Goal: Information Seeking & Learning: Compare options

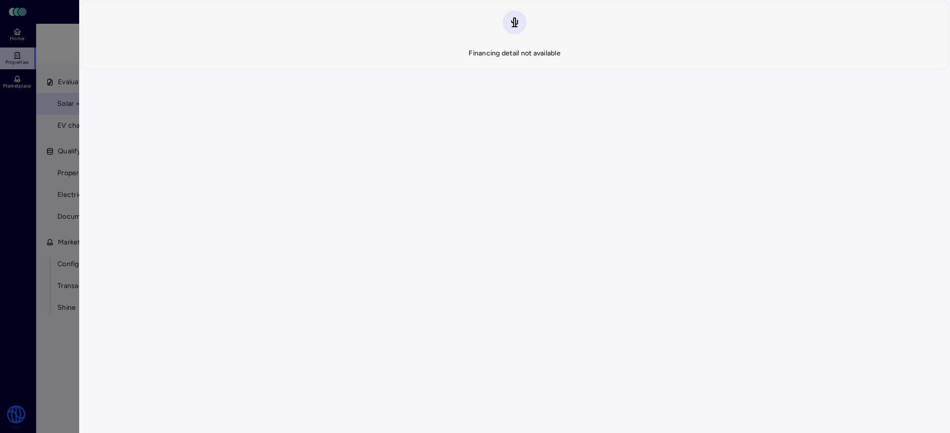
click at [47, 147] on div at bounding box center [475, 216] width 950 height 433
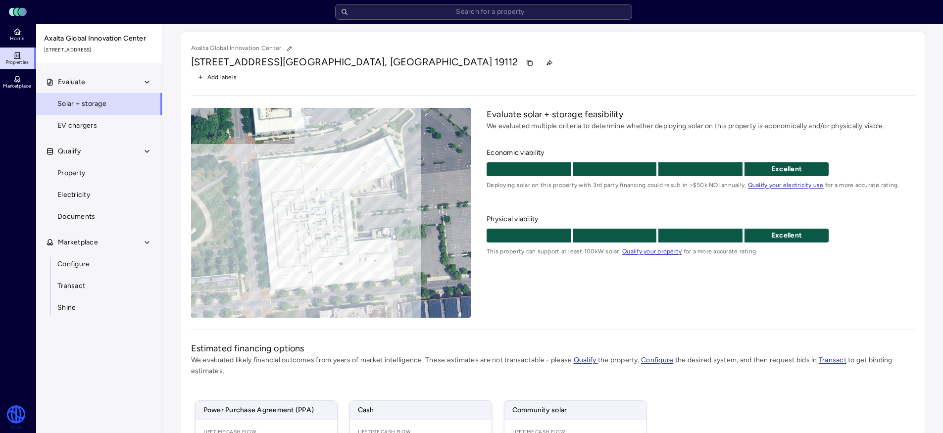
click at [380, 14] on input "text" at bounding box center [483, 12] width 297 height 16
type input "d"
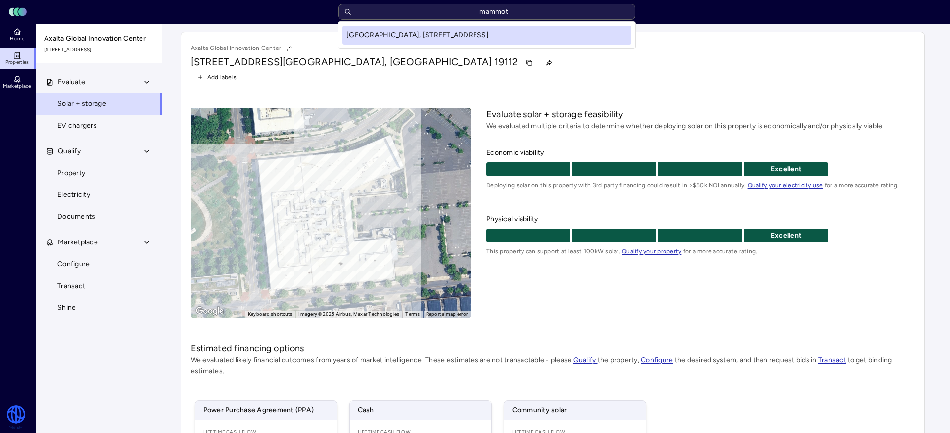
type input "mammoth"
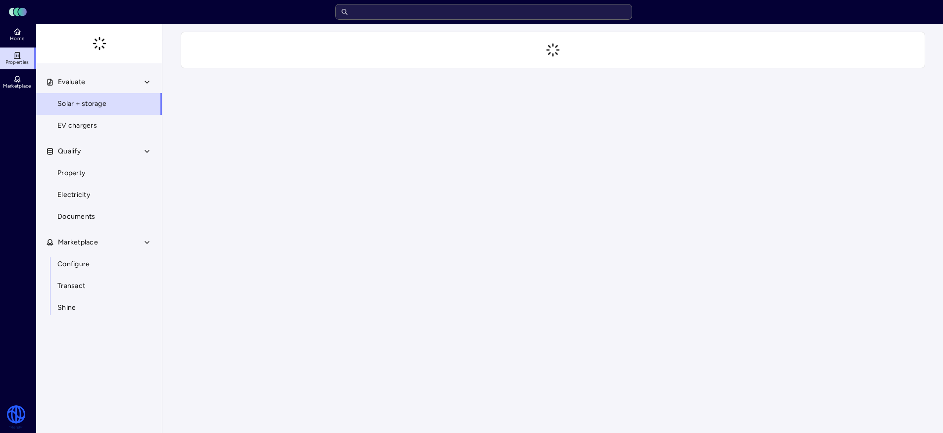
click at [422, 14] on input "text" at bounding box center [483, 12] width 297 height 16
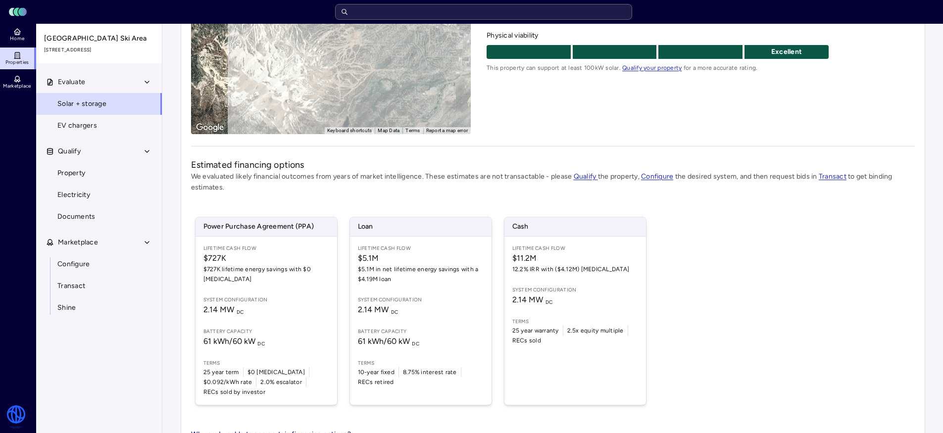
scroll to position [199, 0]
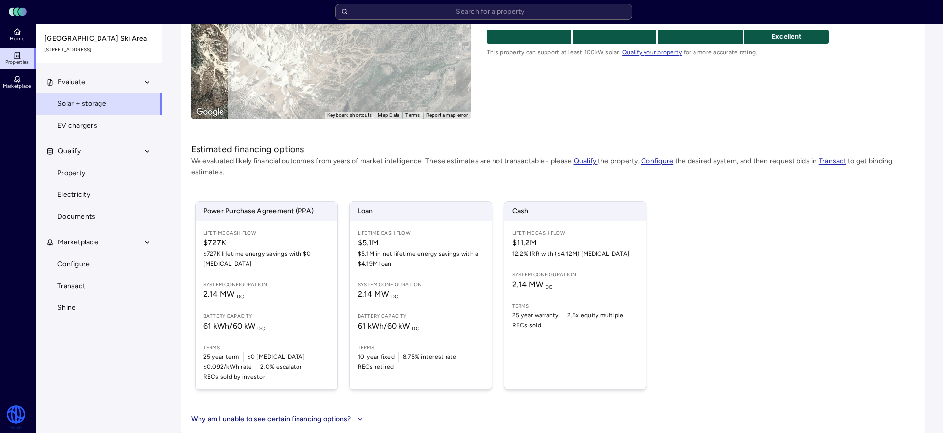
click at [115, 267] on link "Configure" at bounding box center [99, 264] width 127 height 22
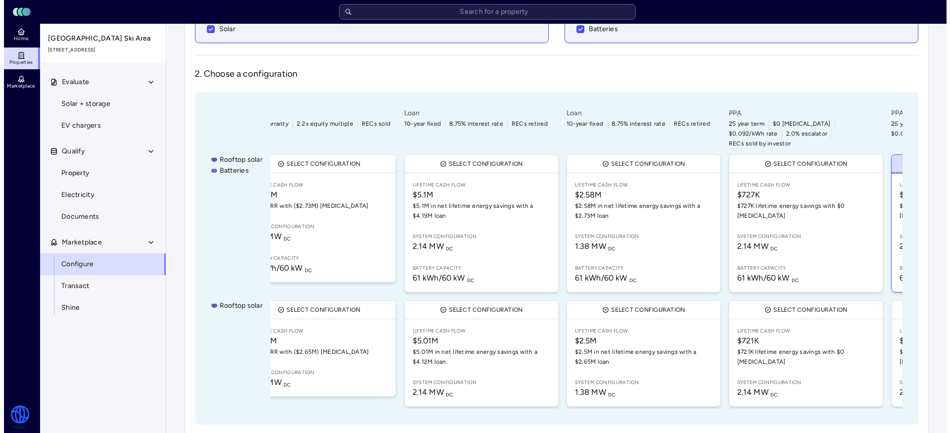
scroll to position [0, 501]
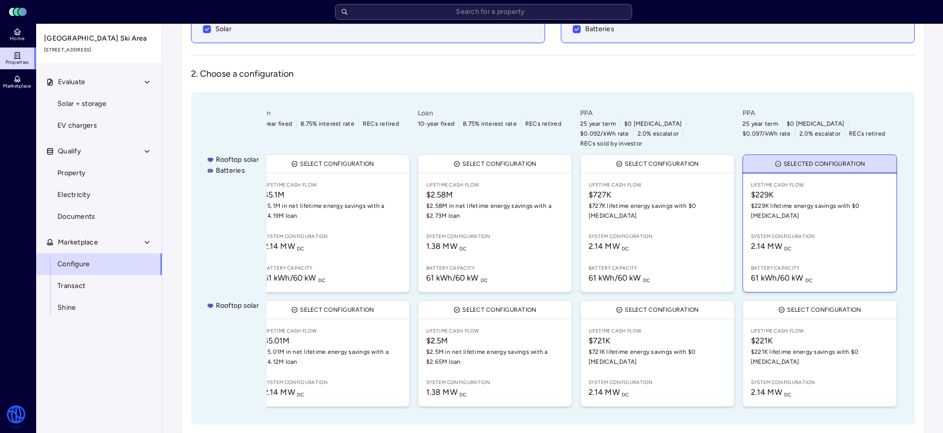
click at [830, 240] on span "2.14 MW DC" at bounding box center [820, 246] width 138 height 12
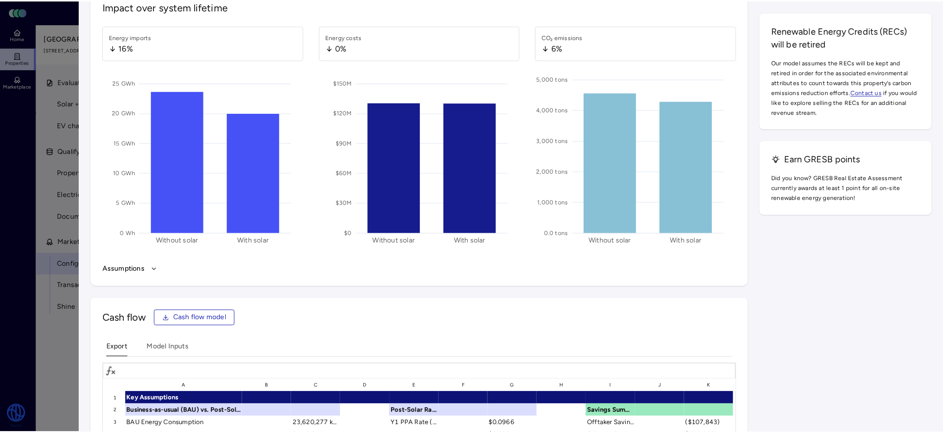
scroll to position [1548, 0]
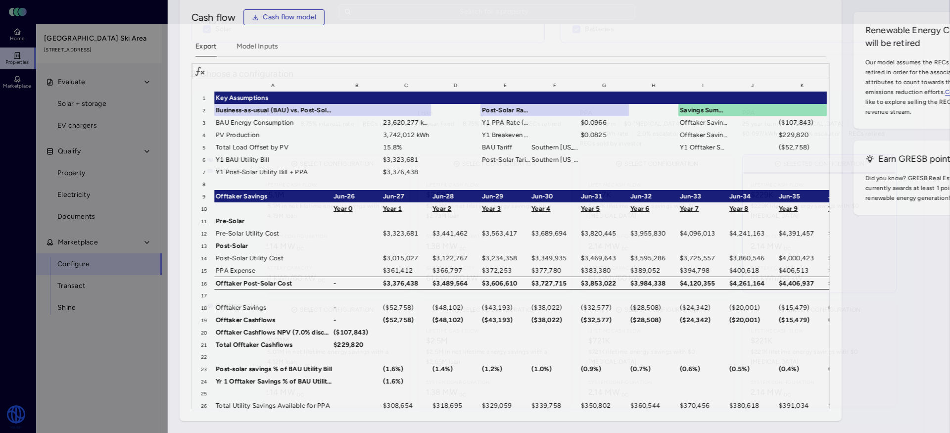
click at [73, 136] on div at bounding box center [475, 216] width 950 height 433
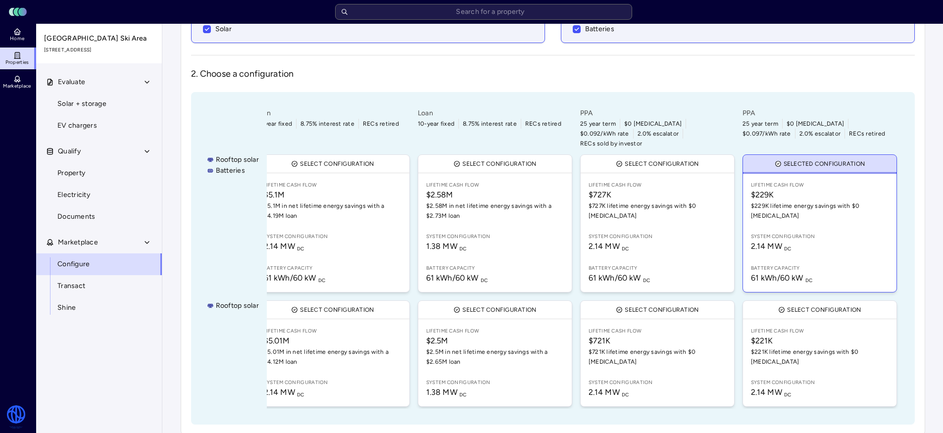
click at [55, 141] on button "Qualify" at bounding box center [99, 152] width 127 height 22
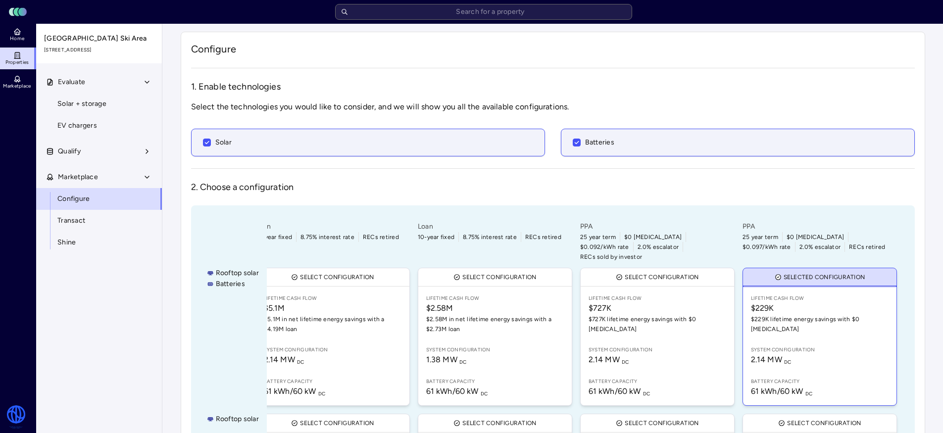
click at [479, 2] on header "Toggle Sidebar Lumen Energy Logo" at bounding box center [471, 12] width 943 height 24
click at [477, 14] on input "text" at bounding box center [483, 12] width 297 height 16
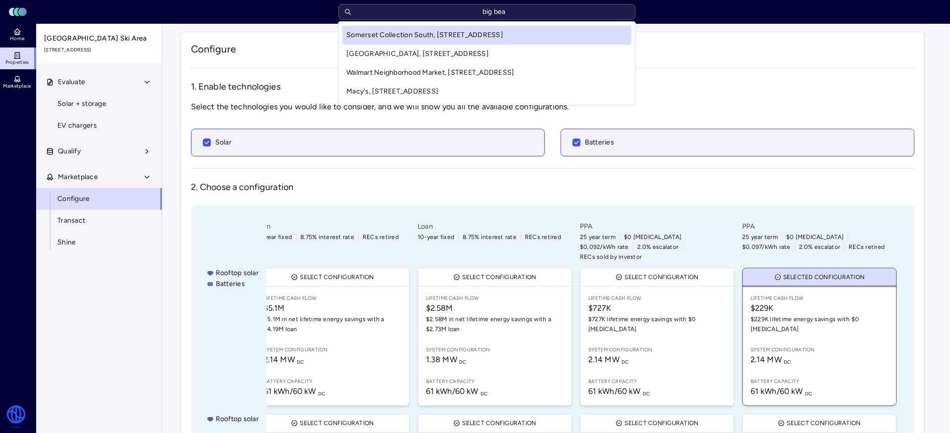
type input "big bear"
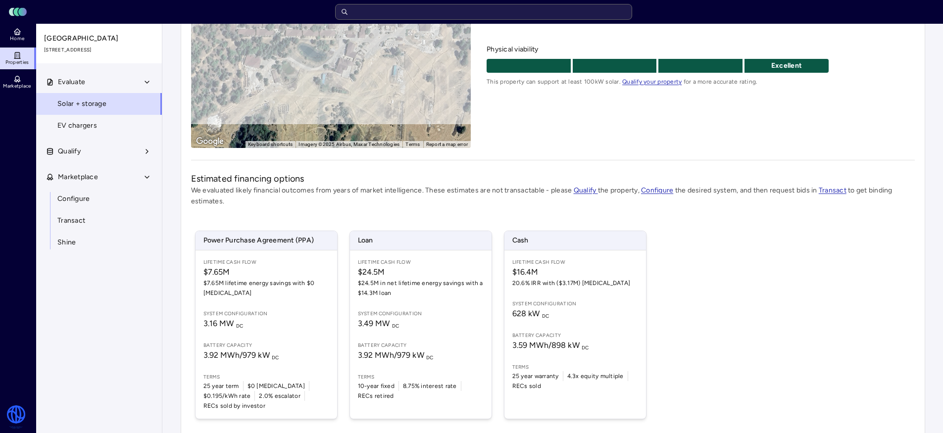
scroll to position [199, 0]
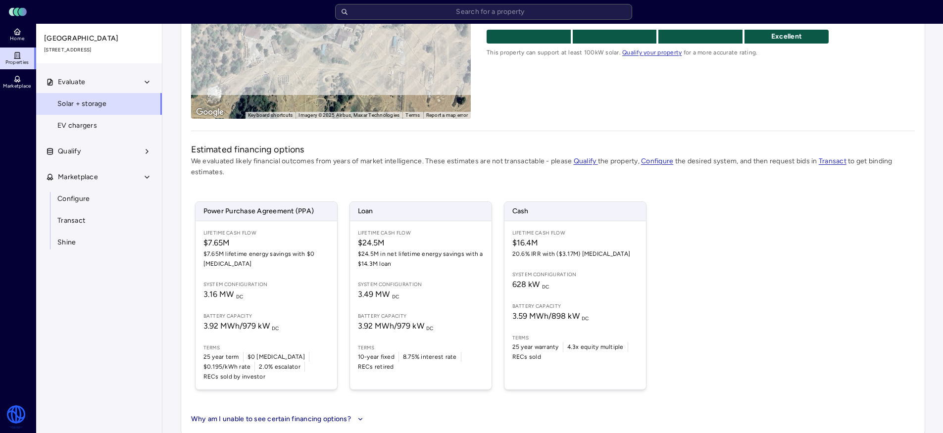
click at [276, 290] on span "3.16 MW DC" at bounding box center [266, 294] width 126 height 12
click at [146, 144] on button "Qualify" at bounding box center [99, 152] width 127 height 22
click at [149, 155] on button "Qualify" at bounding box center [99, 152] width 127 height 22
click at [149, 156] on button "Qualify" at bounding box center [99, 152] width 127 height 22
click at [77, 263] on span "Configure" at bounding box center [73, 264] width 32 height 11
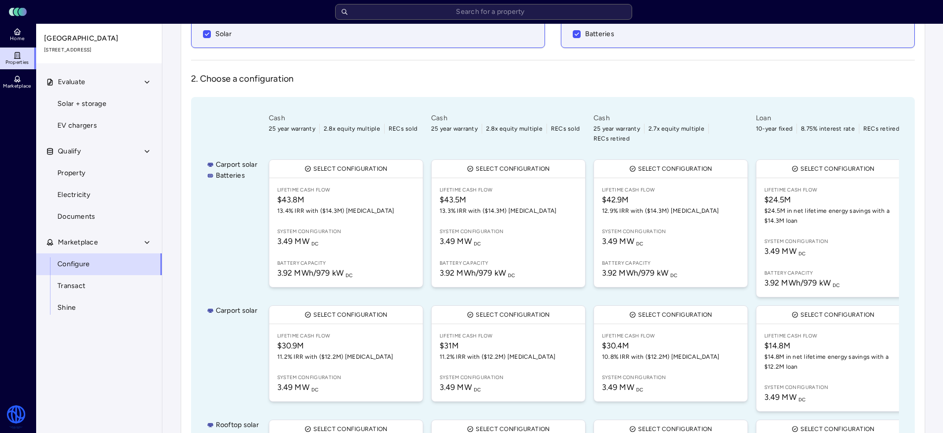
scroll to position [97, 0]
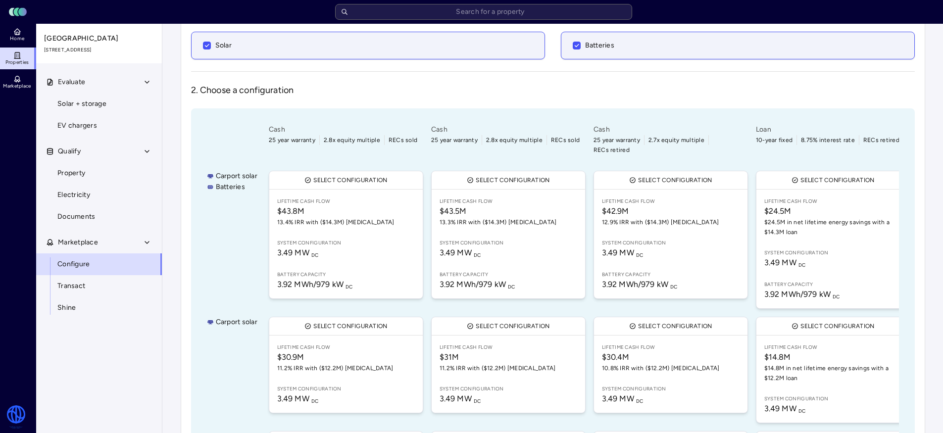
click at [726, 410] on div "Select configuration Lifetime Cash Flow $30.4M 10.8% IRR with ($12.2M) CapEx Sy…" at bounding box center [670, 370] width 158 height 110
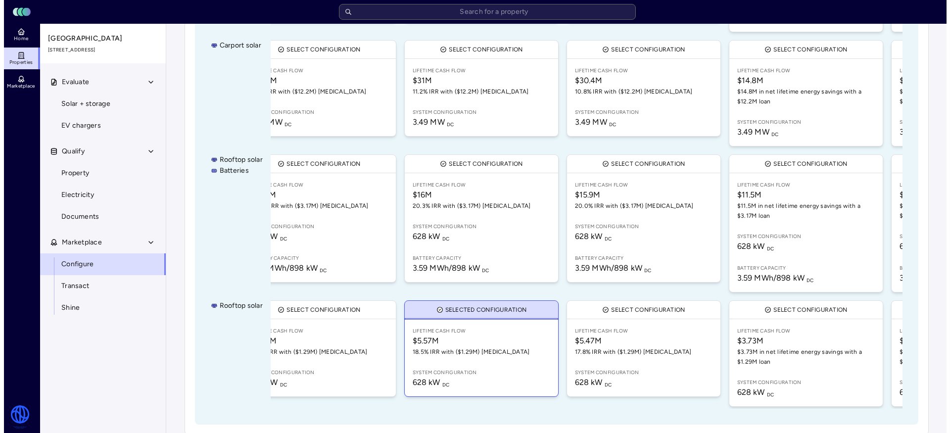
scroll to position [0, 0]
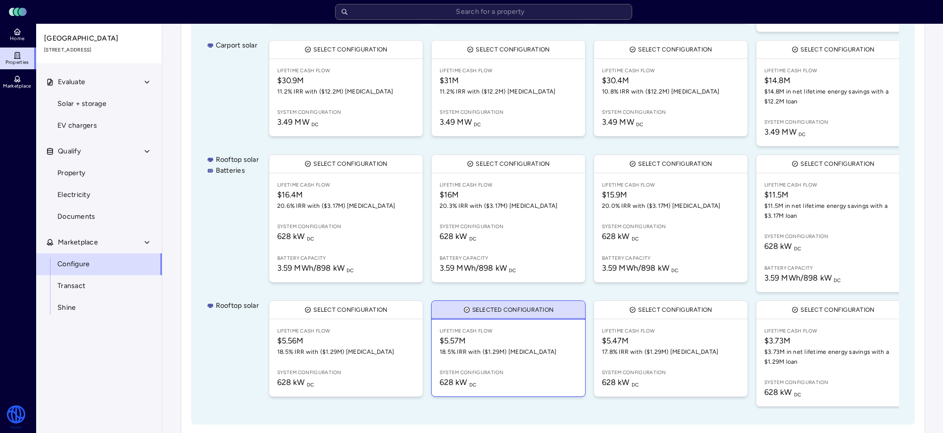
click at [467, 232] on link "Lifetime Cash Flow $16M 20.3% IRR with ($3.17M) CapEx System configuration 628 …" at bounding box center [508, 227] width 153 height 109
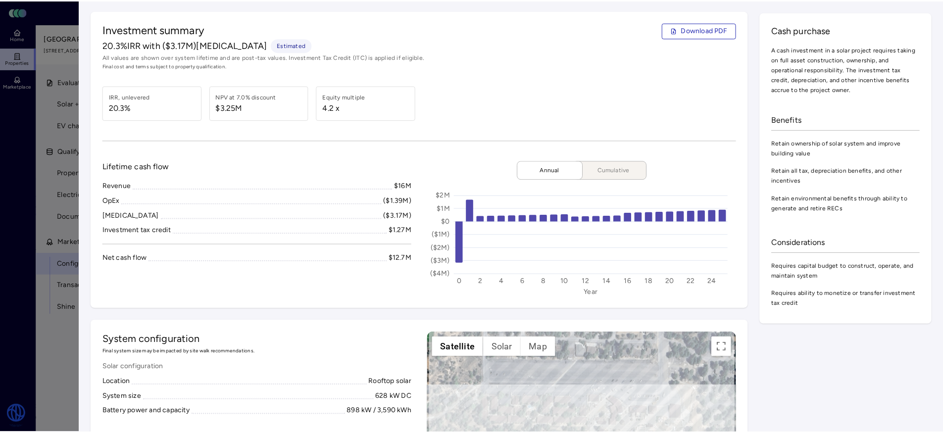
scroll to position [2, 0]
drag, startPoint x: 416, startPoint y: 230, endPoint x: 436, endPoint y: 228, distance: 20.3
click at [436, 228] on div "Lifetime cash flow Revenue $16M OpEx ($1.39M) CapEx ($3.17M) Investment tax cre…" at bounding box center [422, 228] width 638 height 136
click at [395, 239] on div "Revenue $16M OpEx ($1.39M) CapEx ($3.17M) Investment tax credit $1.27M Net cash…" at bounding box center [258, 221] width 311 height 83
click at [402, 232] on div "$1.27M" at bounding box center [402, 230] width 23 height 11
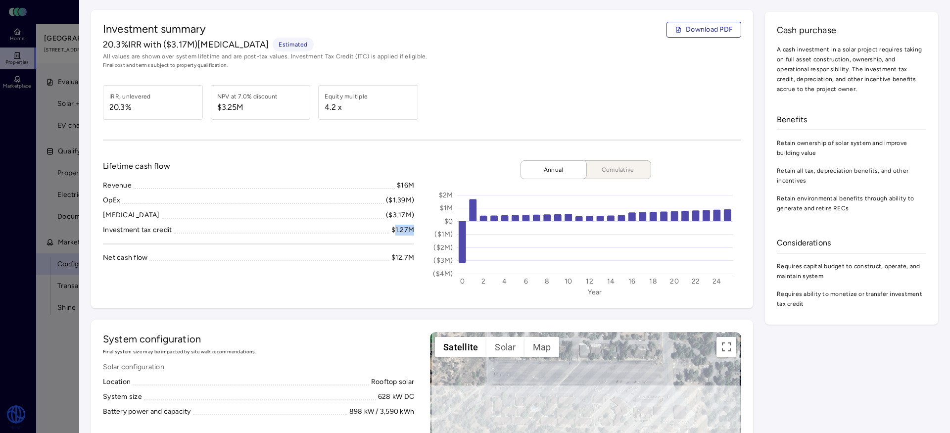
click at [402, 232] on div "$1.27M" at bounding box center [402, 230] width 23 height 11
copy div "1.27M"
click at [9, 377] on div at bounding box center [475, 216] width 950 height 433
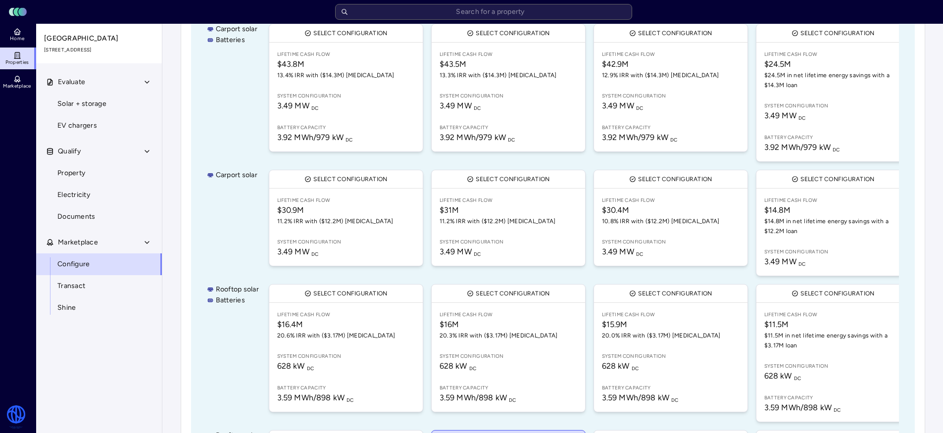
scroll to position [221, 0]
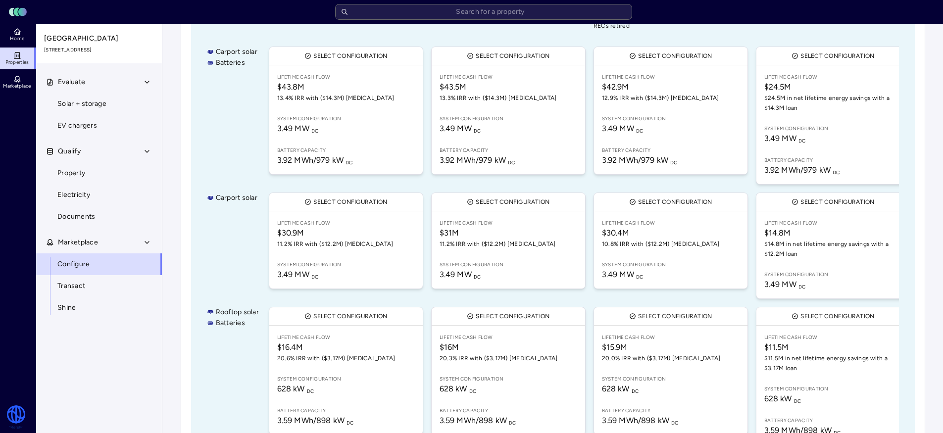
click at [698, 375] on span "System configuration" at bounding box center [671, 379] width 138 height 8
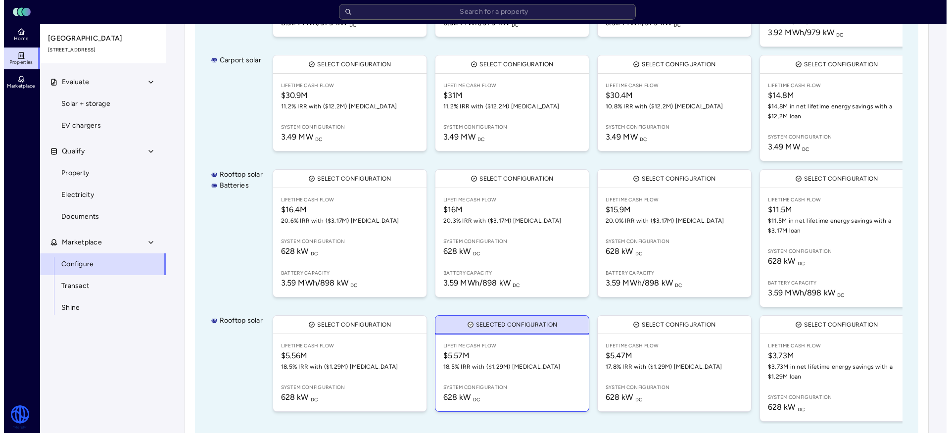
scroll to position [358, 0]
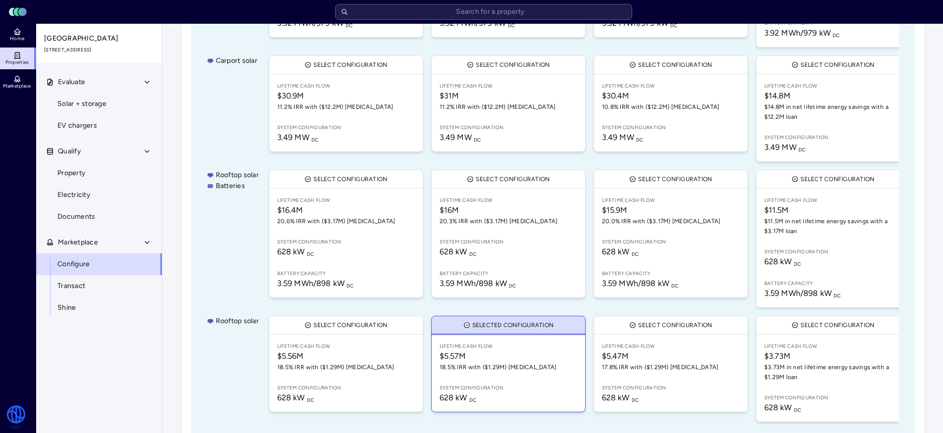
click at [672, 350] on span "$5.47M" at bounding box center [671, 356] width 138 height 12
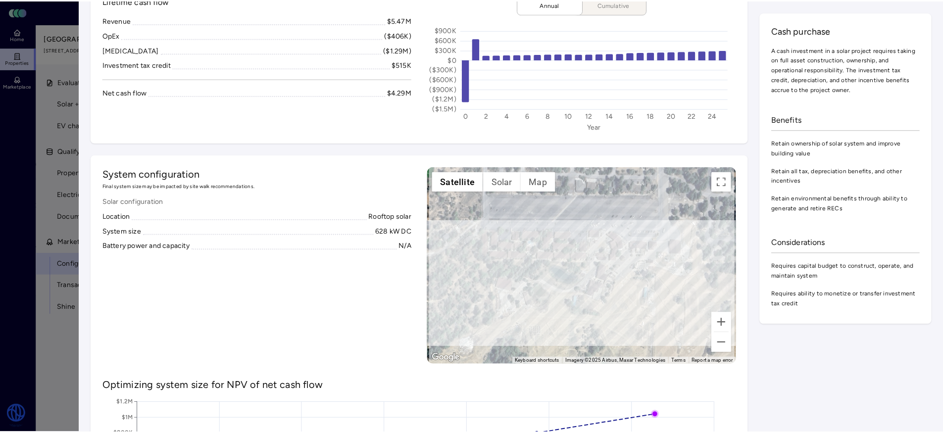
scroll to position [6, 0]
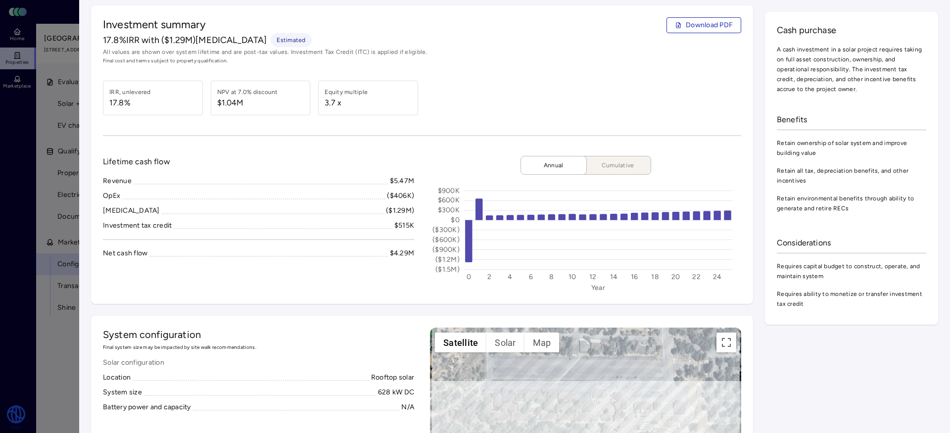
click at [397, 226] on div "$515K" at bounding box center [404, 225] width 20 height 11
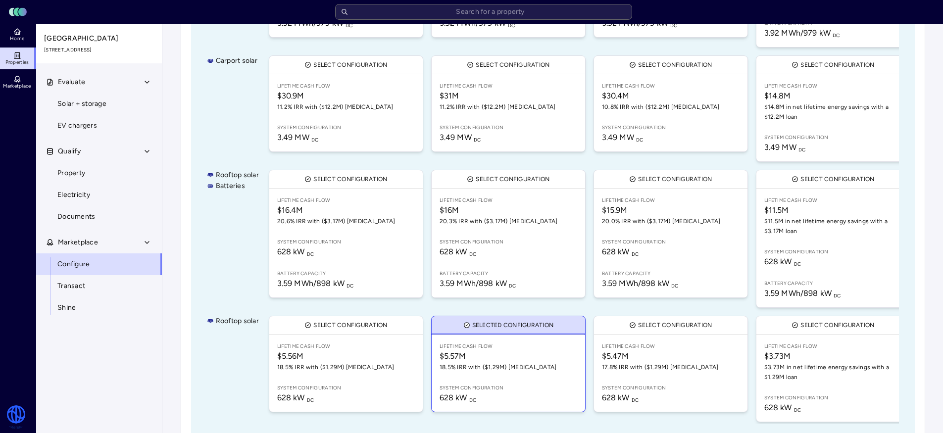
click at [671, 219] on link "Lifetime Cash Flow $15.9M 20.0% IRR with ($3.17M) CapEx System configuration 62…" at bounding box center [670, 243] width 153 height 109
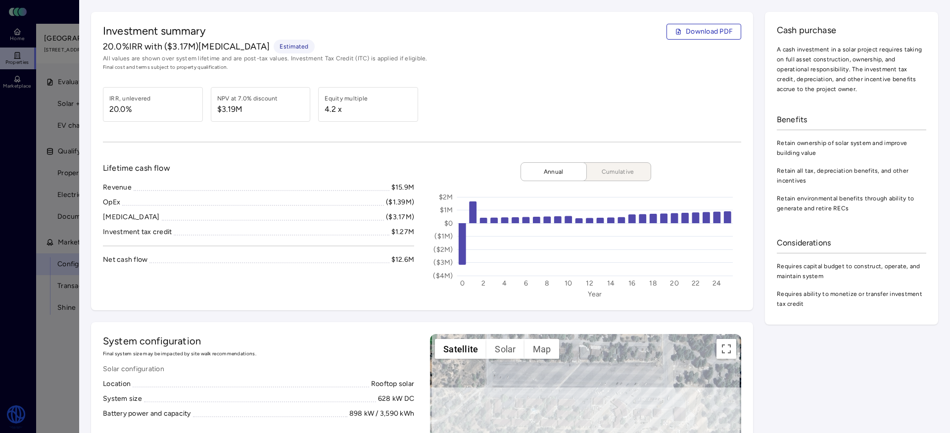
click at [395, 233] on div "$1.27M" at bounding box center [402, 232] width 23 height 11
copy div "1.27M"
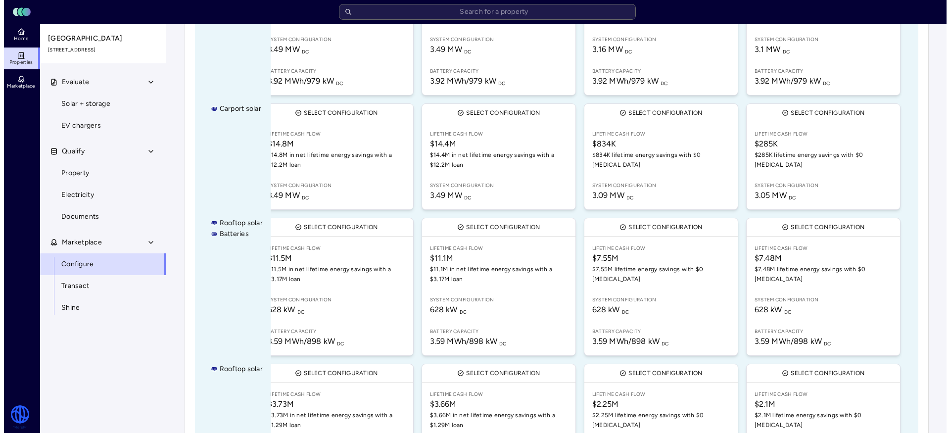
scroll to position [343, 0]
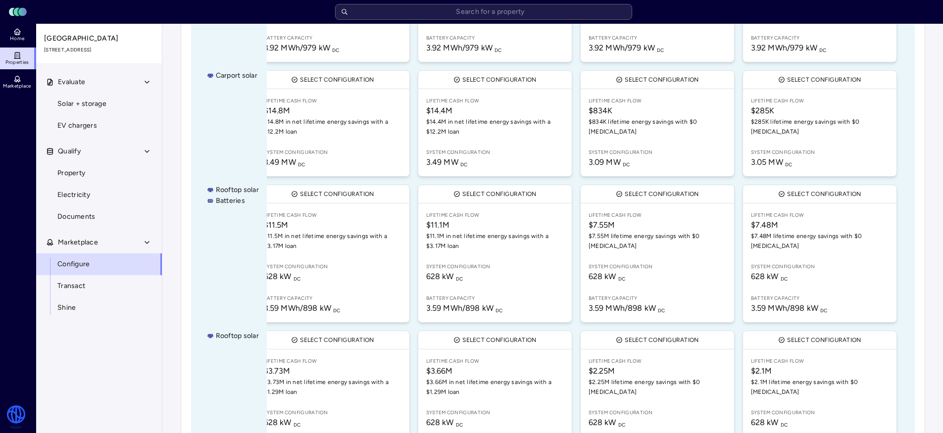
click at [825, 236] on link "Lifetime Cash Flow $7.48M $7.48M lifetime energy savings with $0 CapEx System c…" at bounding box center [819, 262] width 153 height 119
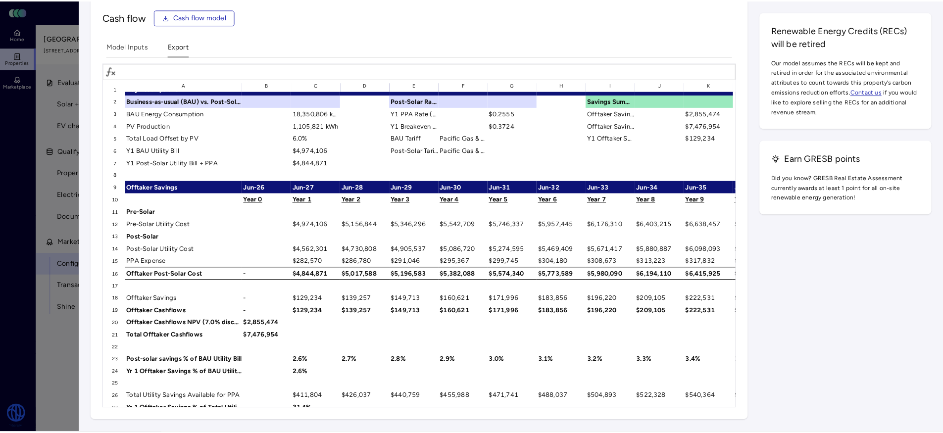
scroll to position [23, 0]
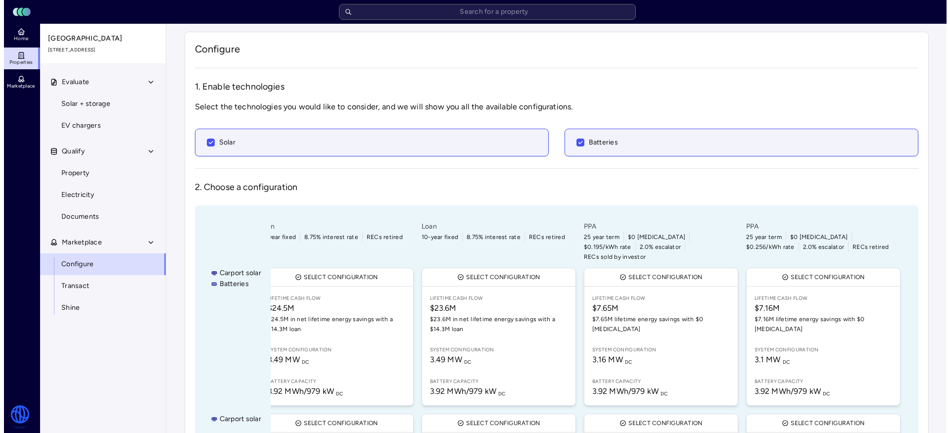
scroll to position [374, 0]
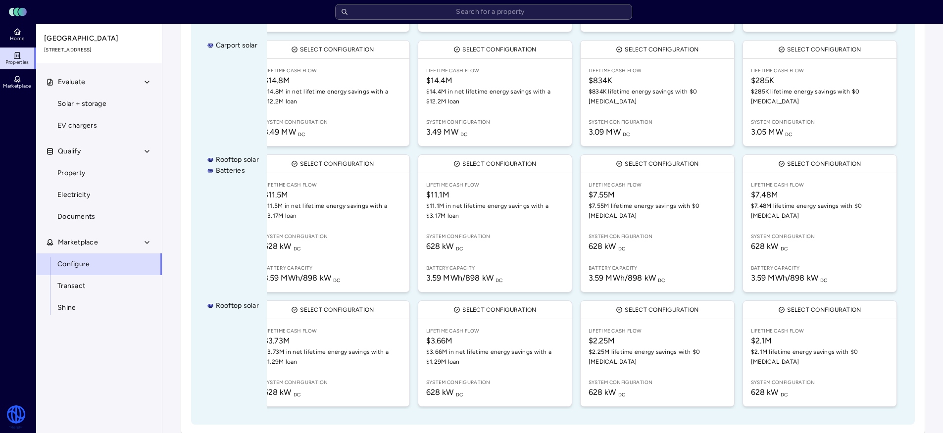
click at [792, 345] on link "Lifetime Cash Flow $2.1M $2.1M lifetime energy savings with $0 CapEx System con…" at bounding box center [819, 362] width 153 height 87
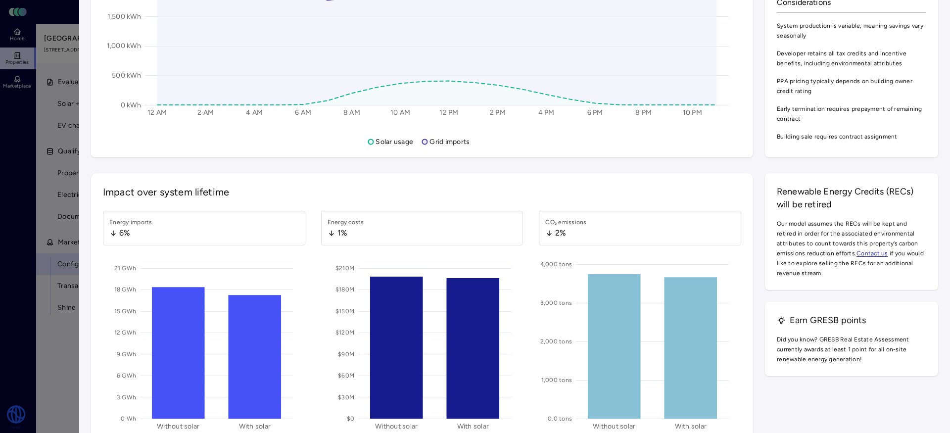
scroll to position [1473, 0]
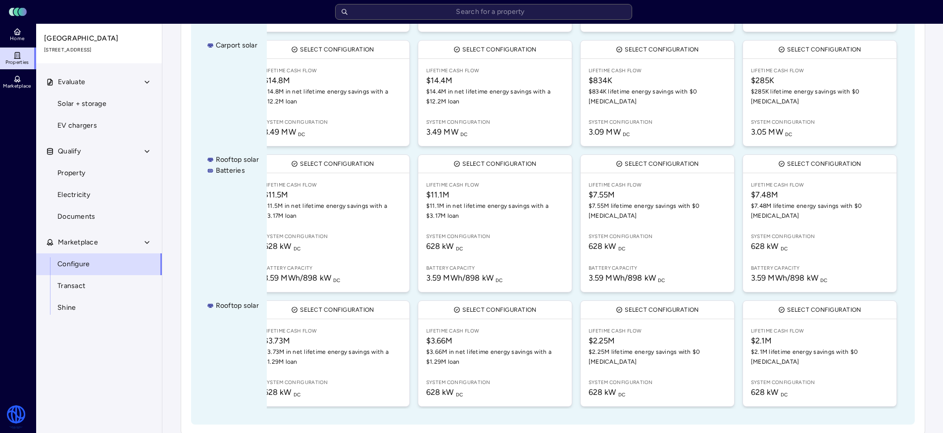
click at [784, 245] on sub "DC" at bounding box center [783, 248] width 7 height 6
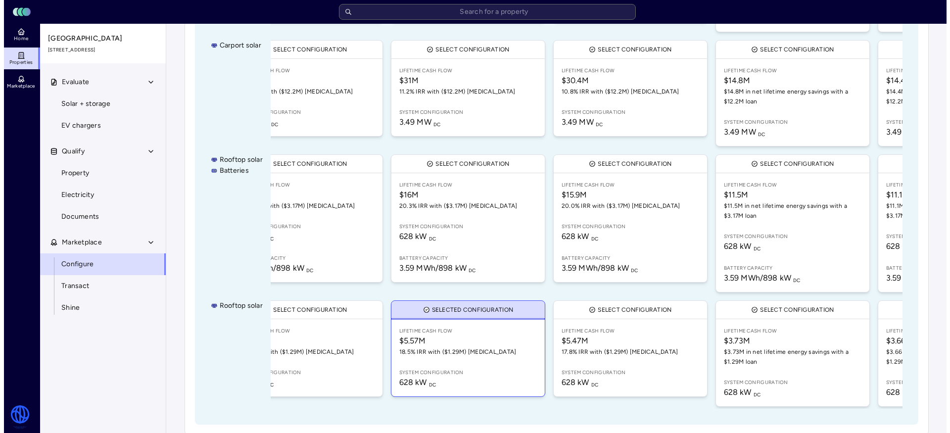
scroll to position [0, 44]
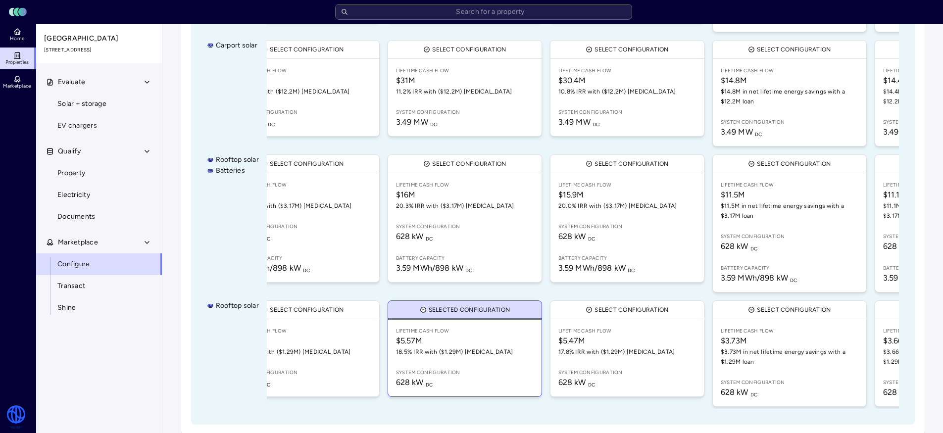
click at [445, 208] on link "Lifetime Cash Flow $16M 20.3% IRR with ($3.17M) CapEx System configuration 628 …" at bounding box center [464, 227] width 153 height 109
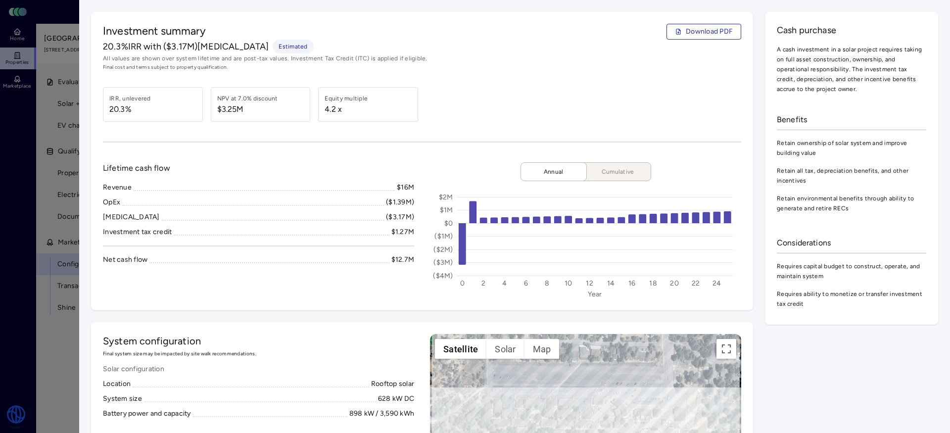
click at [394, 231] on div "$1.27M" at bounding box center [402, 232] width 23 height 11
copy div "Investment tax credit"
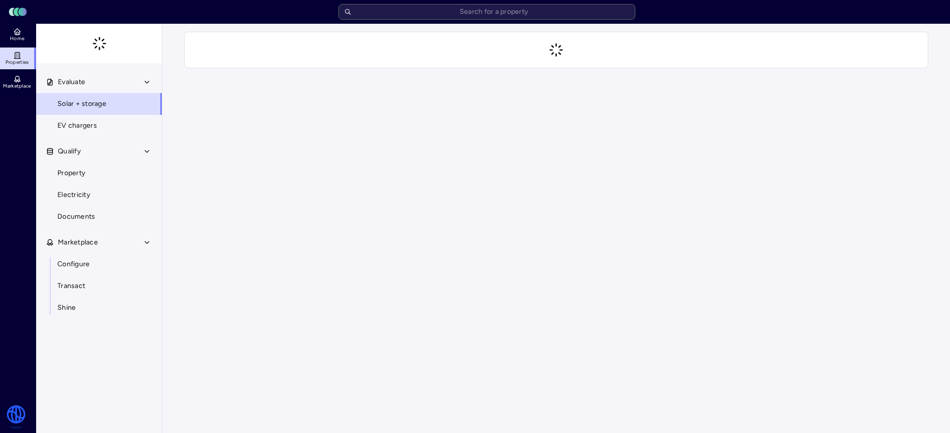
click at [423, 12] on input "text" at bounding box center [486, 12] width 297 height 16
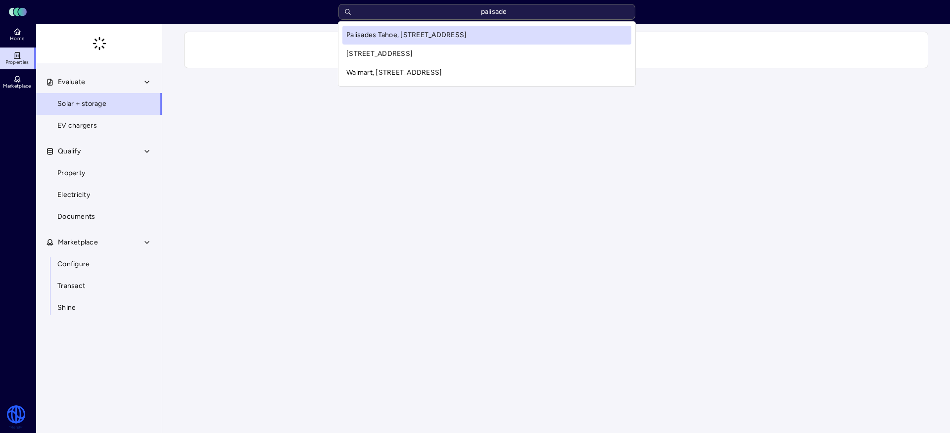
type input "palisades"
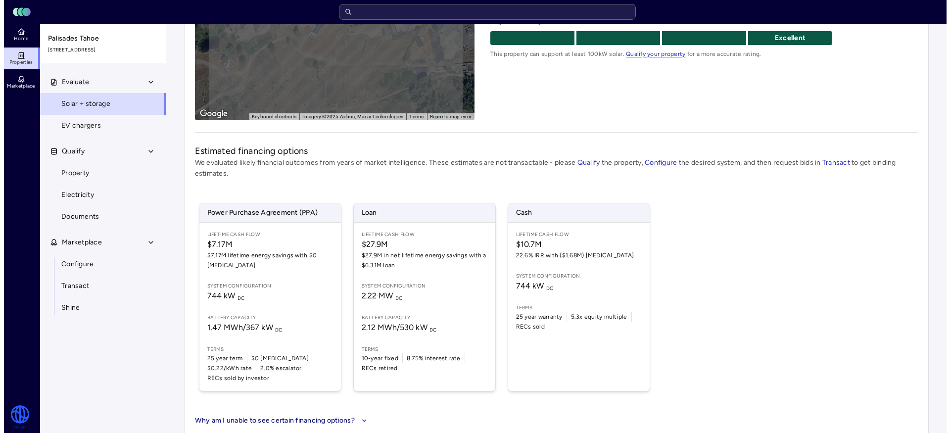
scroll to position [199, 0]
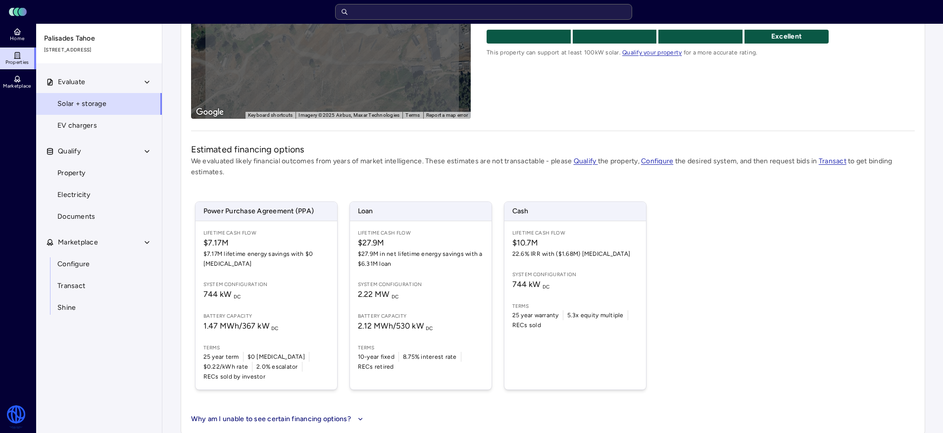
click at [230, 273] on div "Lifetime Cash Flow $7.17M $7.17M lifetime energy savings with $0 [MEDICAL_DATA]…" at bounding box center [266, 305] width 142 height 168
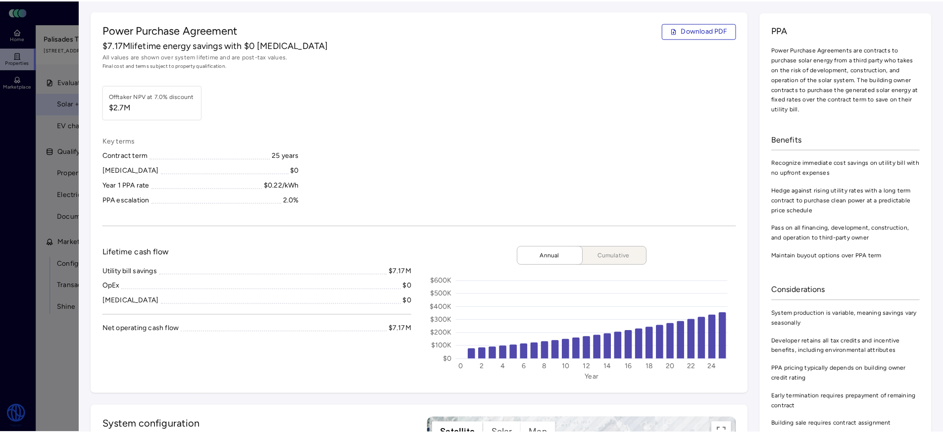
scroll to position [2, 0]
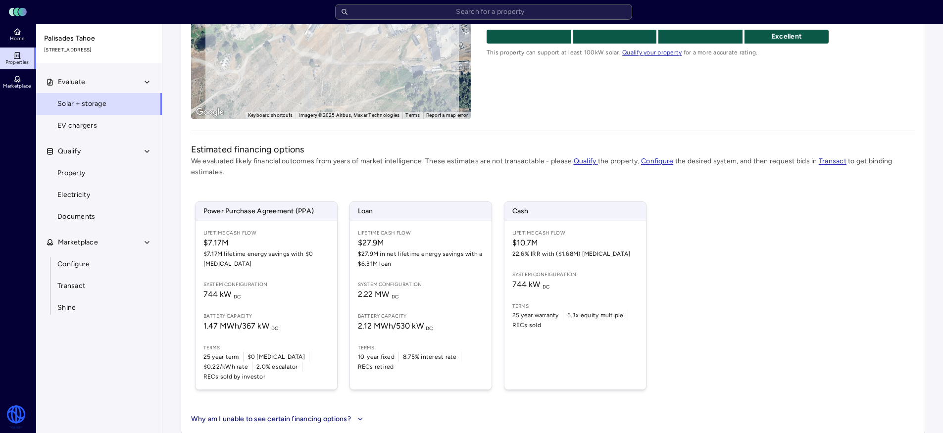
click at [238, 298] on sub "DC" at bounding box center [237, 296] width 7 height 6
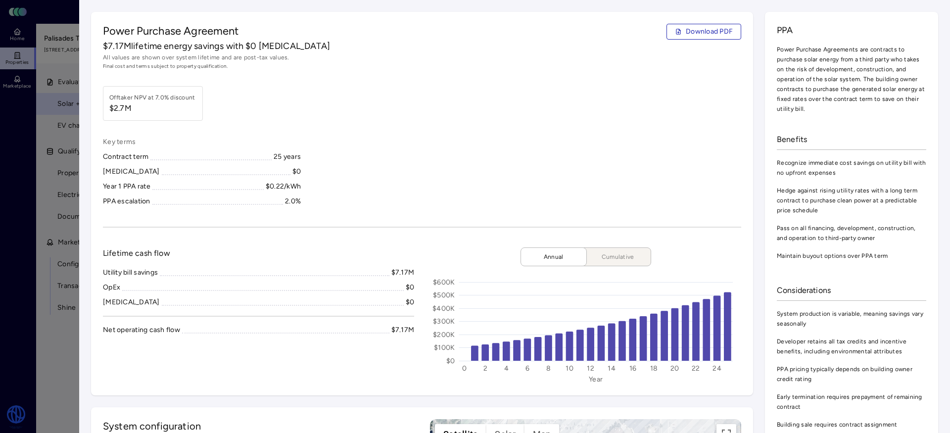
click at [41, 339] on div at bounding box center [475, 216] width 950 height 433
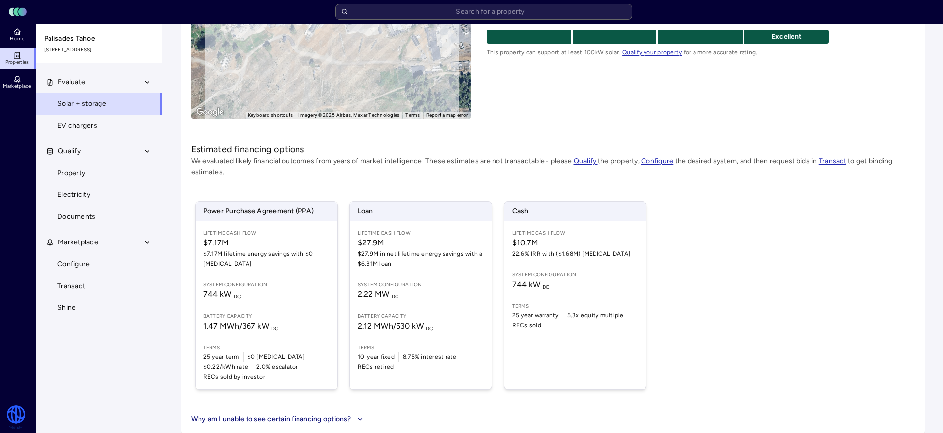
click at [102, 261] on link "Configure" at bounding box center [99, 264] width 127 height 22
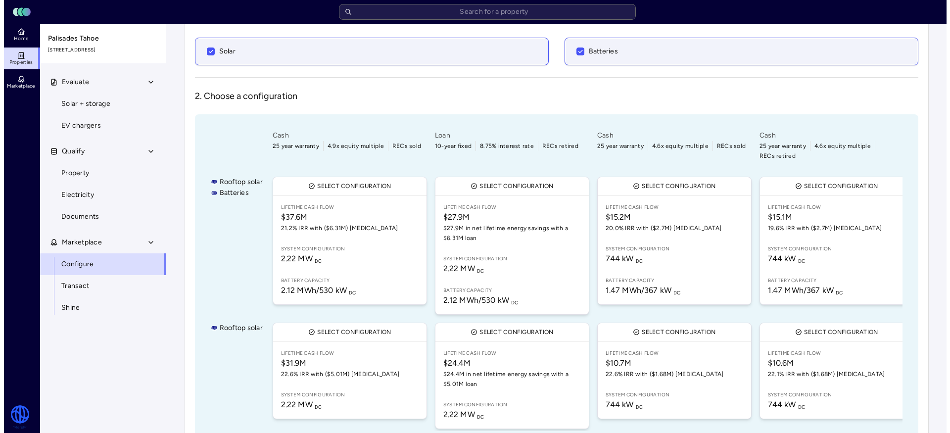
scroll to position [113, 0]
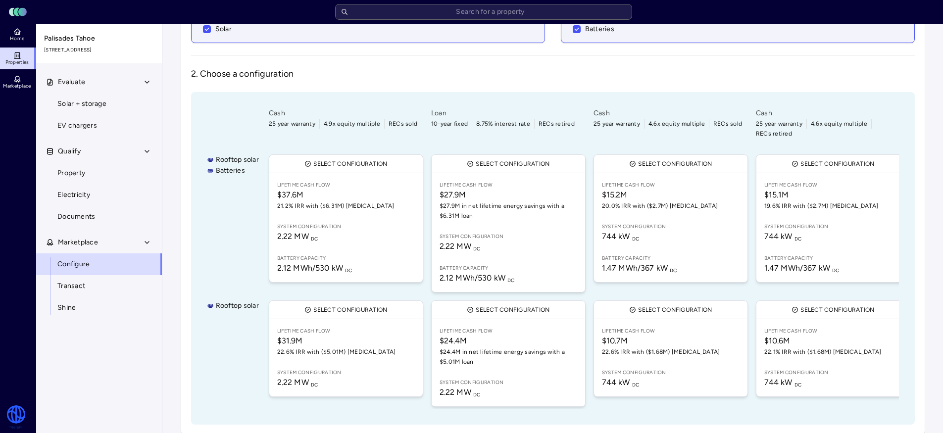
click at [843, 233] on link "Lifetime Cash Flow $15.1M 19.6% IRR with ($2.7M) [MEDICAL_DATA] System configur…" at bounding box center [832, 227] width 153 height 109
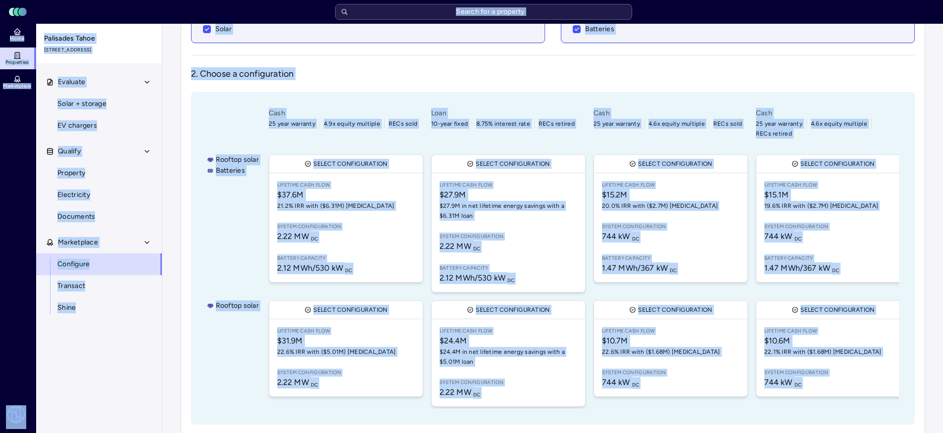
click at [843, 233] on body "Toggle Sidebar Lumen Energy Logo Home Properties Marketplace Watershed [PERSON_…" at bounding box center [471, 165] width 943 height 556
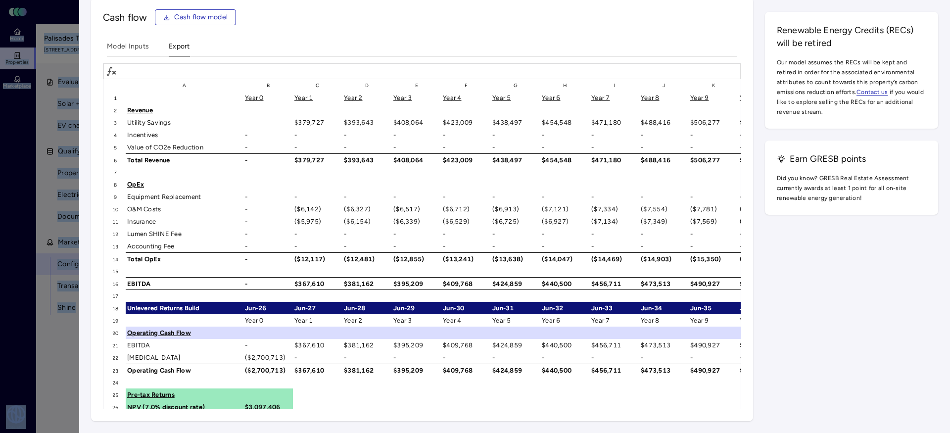
click at [61, 207] on div at bounding box center [475, 216] width 950 height 433
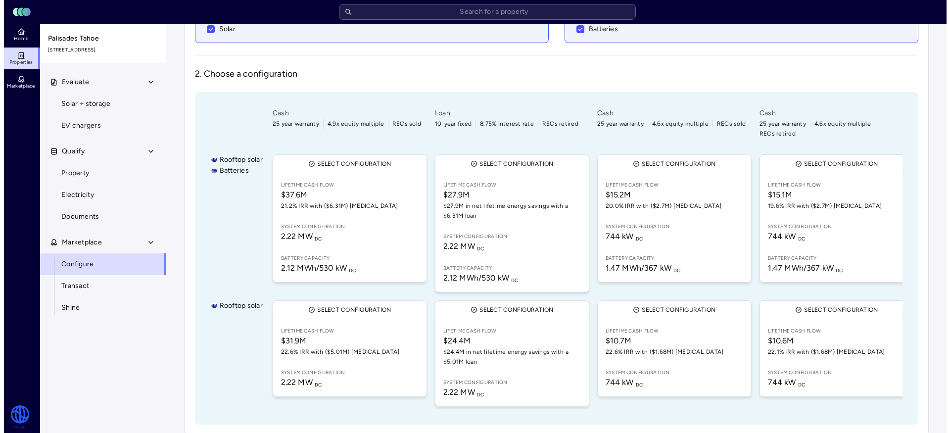
scroll to position [0, 501]
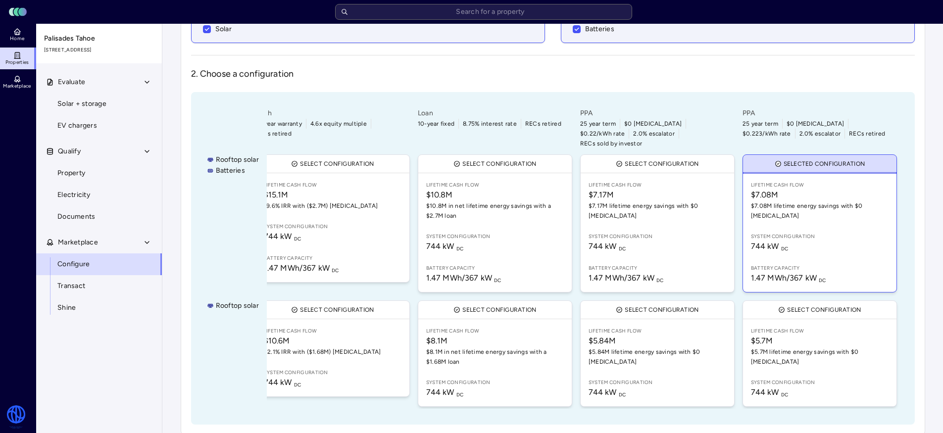
click at [856, 240] on span "744 kW DC" at bounding box center [820, 246] width 138 height 12
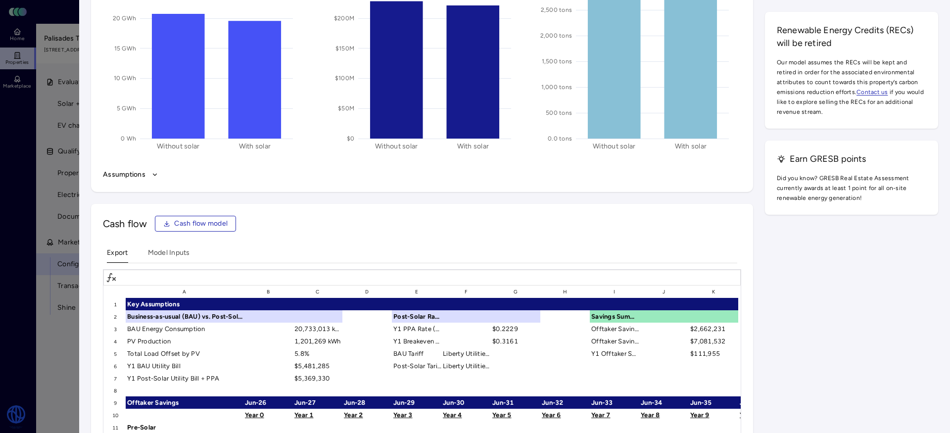
click at [775, 336] on div "Impact over system lifetime Energy imports 6% 0 Wh 5 GWh 10 GWh 15 GWh 20 GWh 2…" at bounding box center [514, 260] width 847 height 734
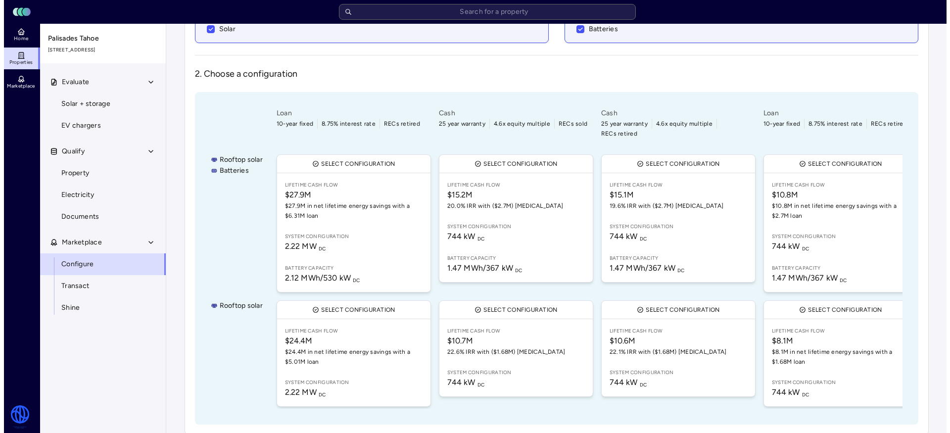
scroll to position [0, 157]
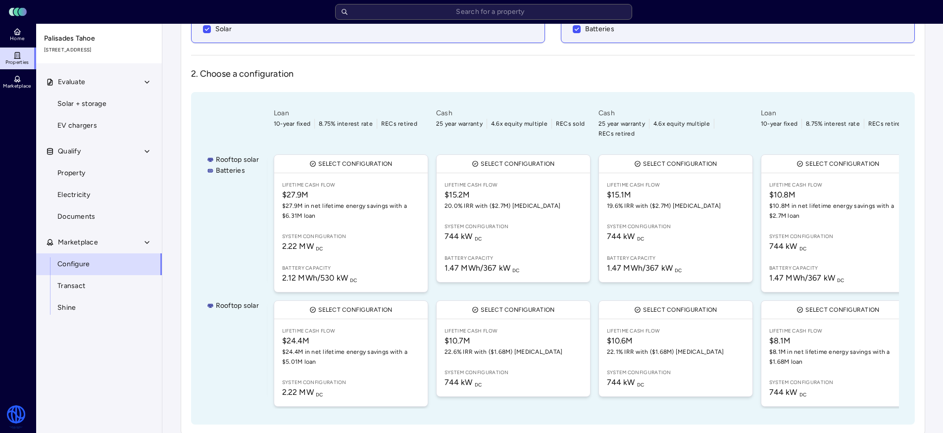
click at [698, 236] on link "Lifetime Cash Flow $15.1M 19.6% IRR with ($2.7M) [MEDICAL_DATA] System configur…" at bounding box center [675, 227] width 153 height 109
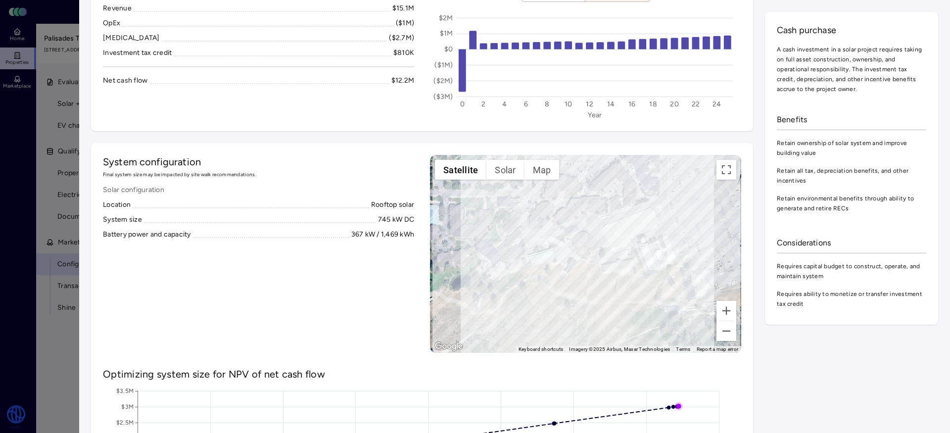
scroll to position [8, 0]
